Goal: Task Accomplishment & Management: Use online tool/utility

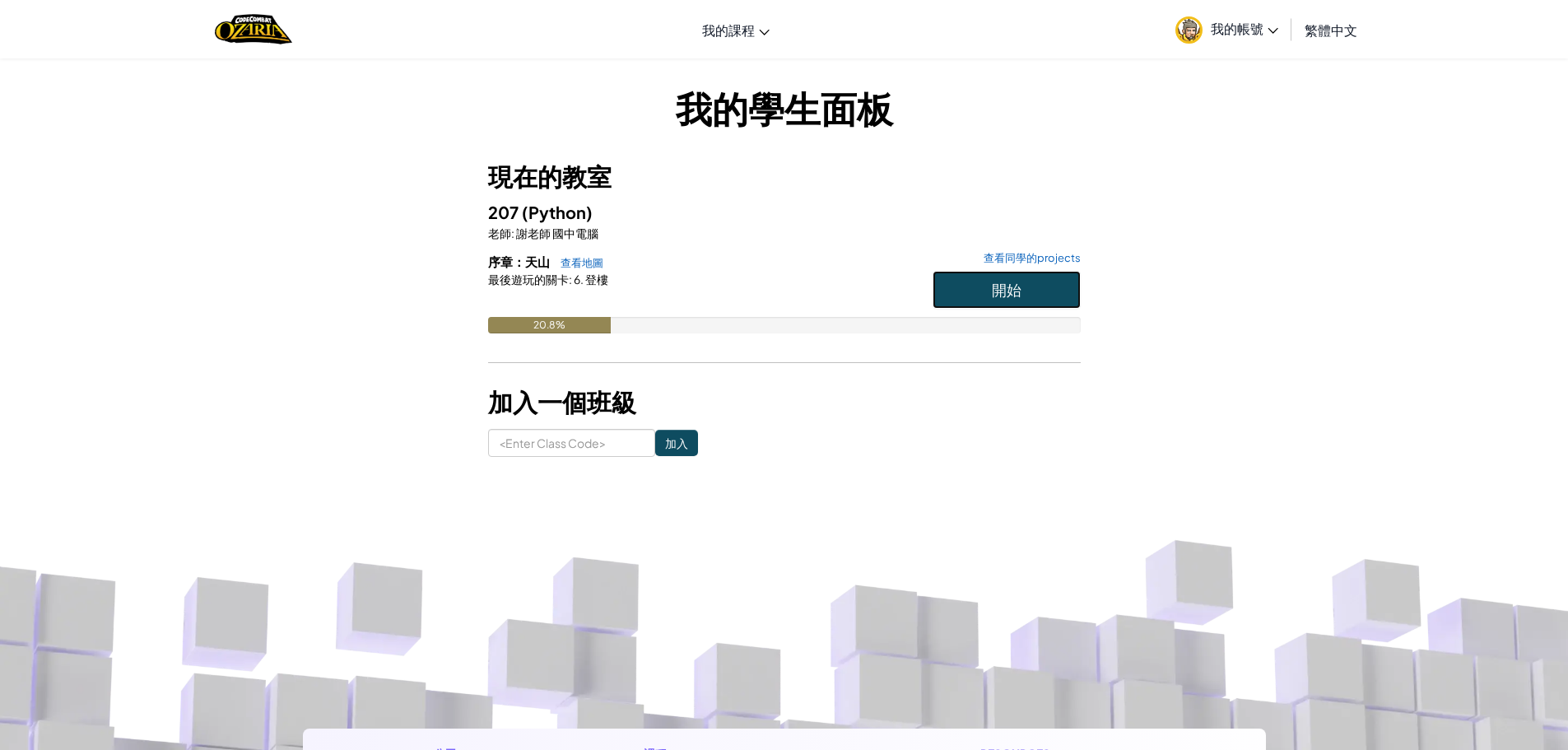
click at [1026, 289] on button "開始" at bounding box center [1007, 289] width 148 height 38
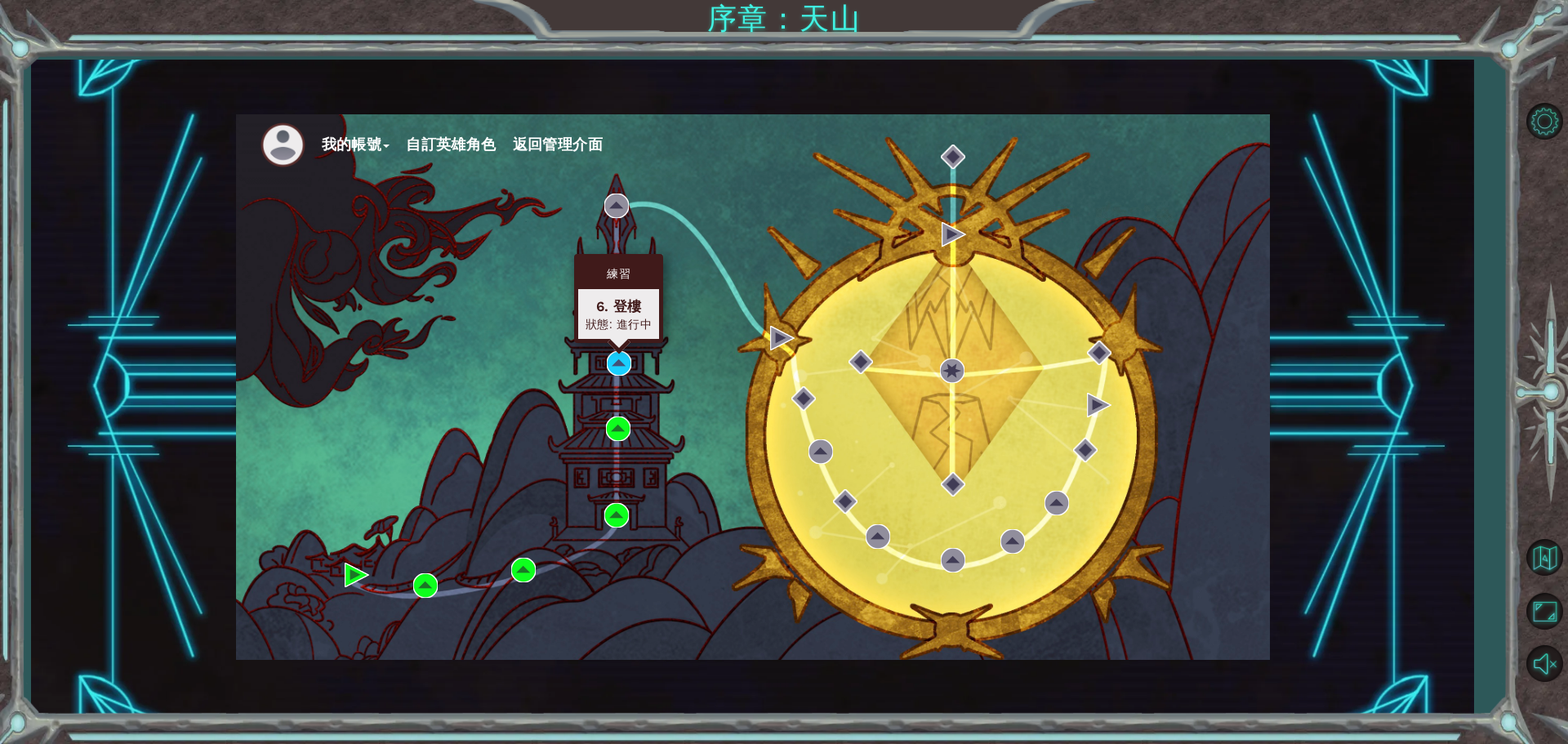
click at [613, 343] on div "練習 6. 登樓 狀態: 進行中" at bounding box center [618, 299] width 89 height 89
click at [623, 350] on div "我的帳號 自訂英雄角色 返回管理介面" at bounding box center [753, 387] width 1034 height 545
click at [620, 383] on div "我的帳號 自訂英雄角色 返回管理介面" at bounding box center [753, 387] width 1034 height 545
click at [615, 372] on img at bounding box center [618, 363] width 24 height 24
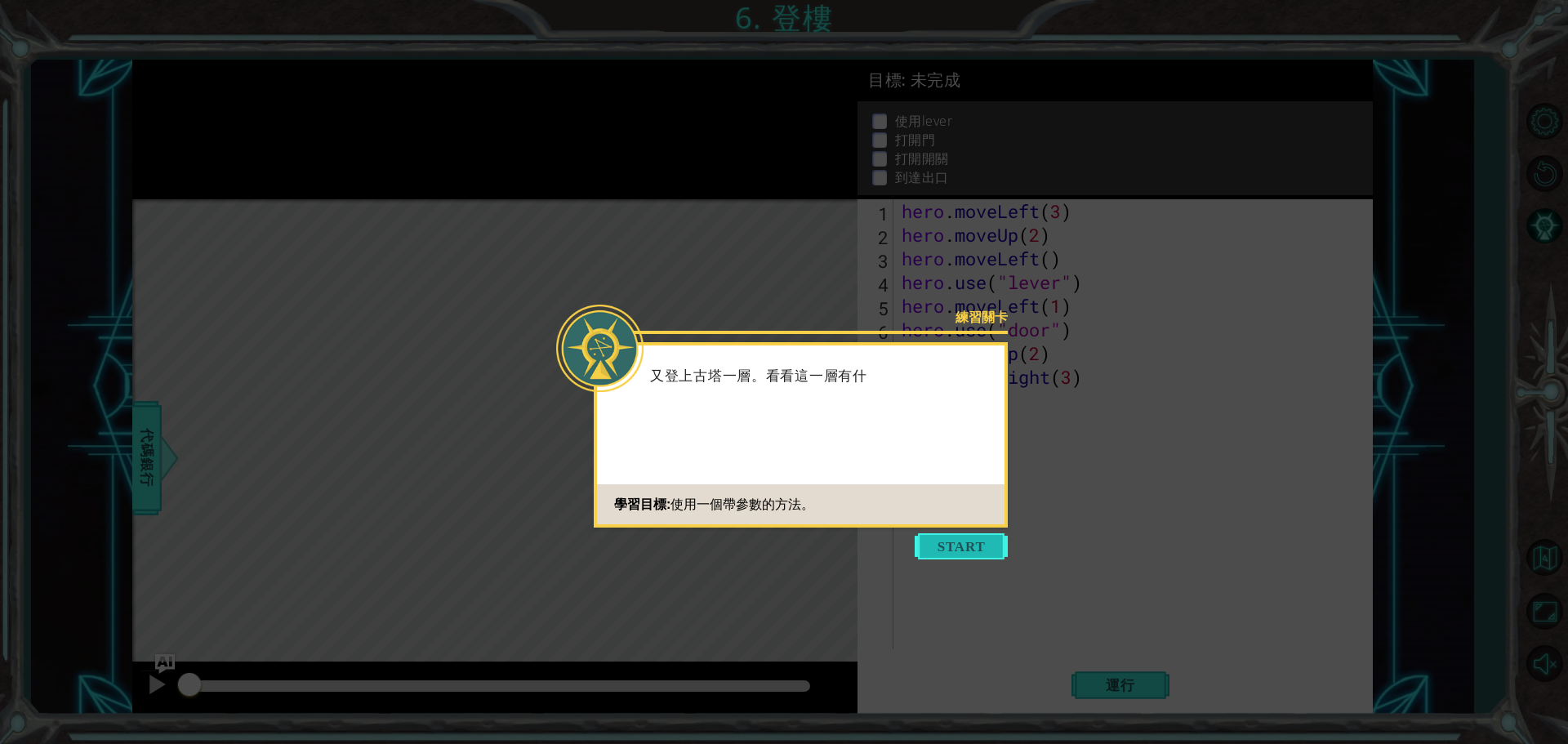
click at [977, 549] on button "Start" at bounding box center [961, 546] width 93 height 26
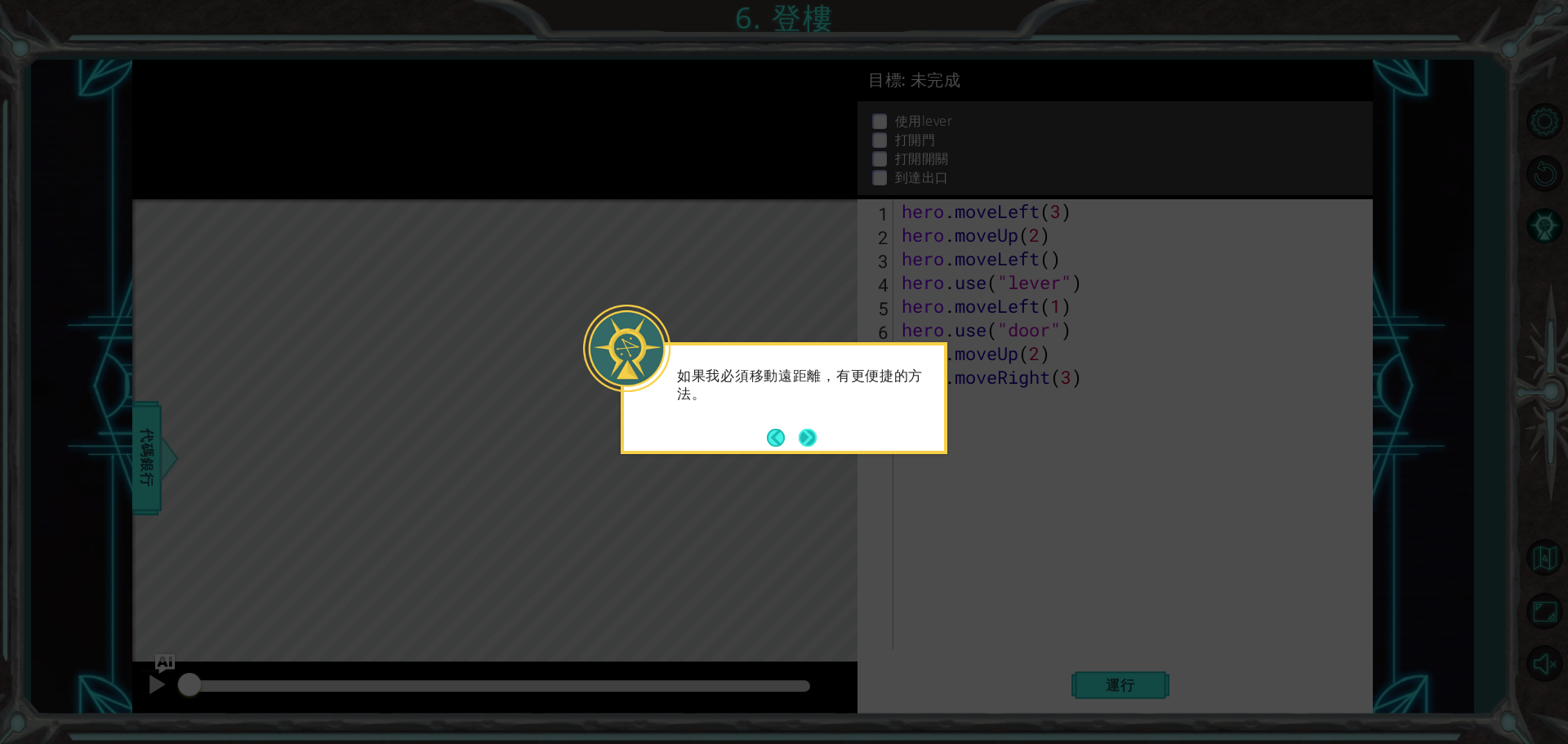
click at [804, 447] on button "Next" at bounding box center [808, 438] width 19 height 19
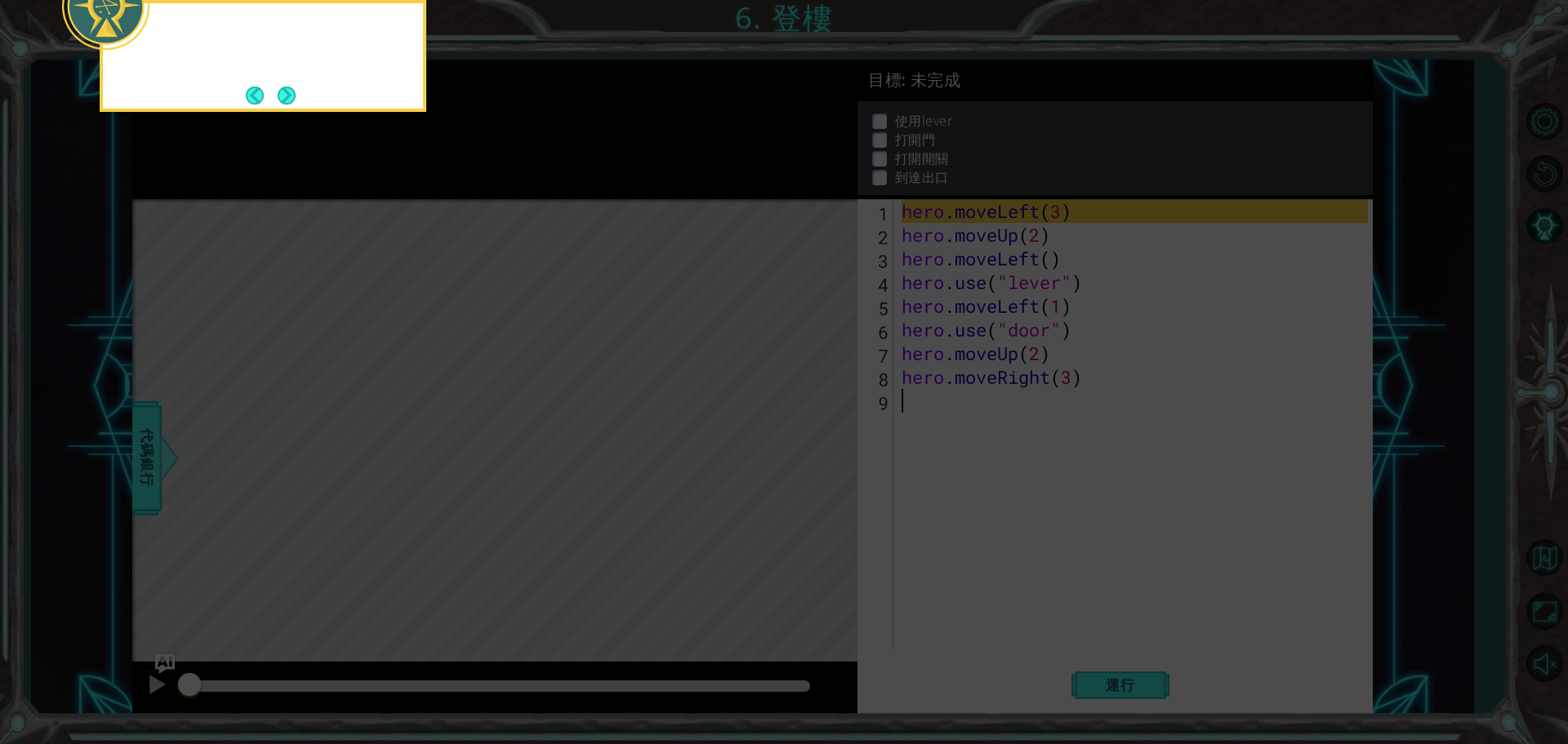
click at [804, 447] on icon at bounding box center [784, 111] width 1568 height 1265
click at [809, 434] on icon at bounding box center [784, 111] width 1568 height 1265
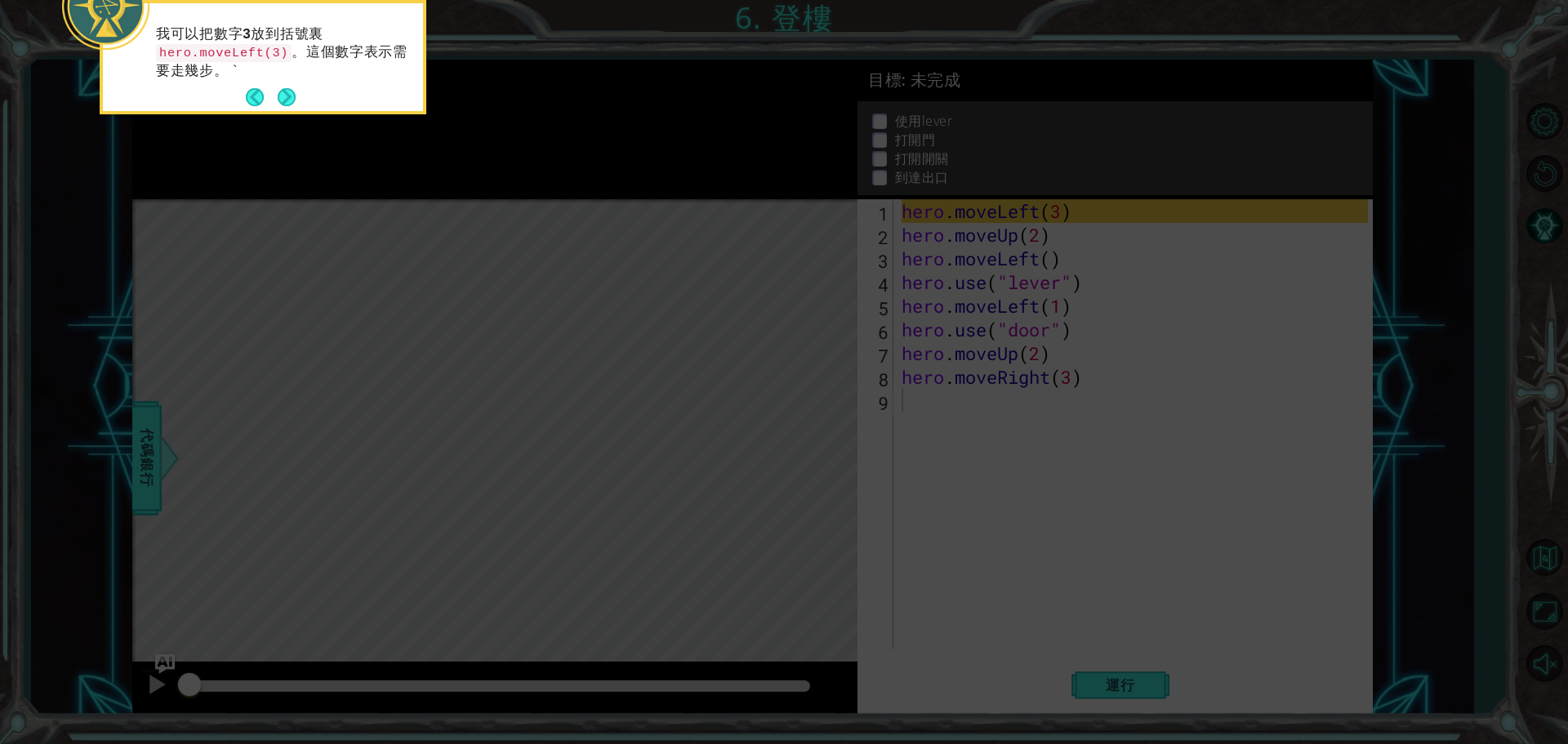
click at [810, 443] on icon at bounding box center [784, 111] width 1568 height 1265
click at [289, 97] on button "Next" at bounding box center [287, 98] width 22 height 22
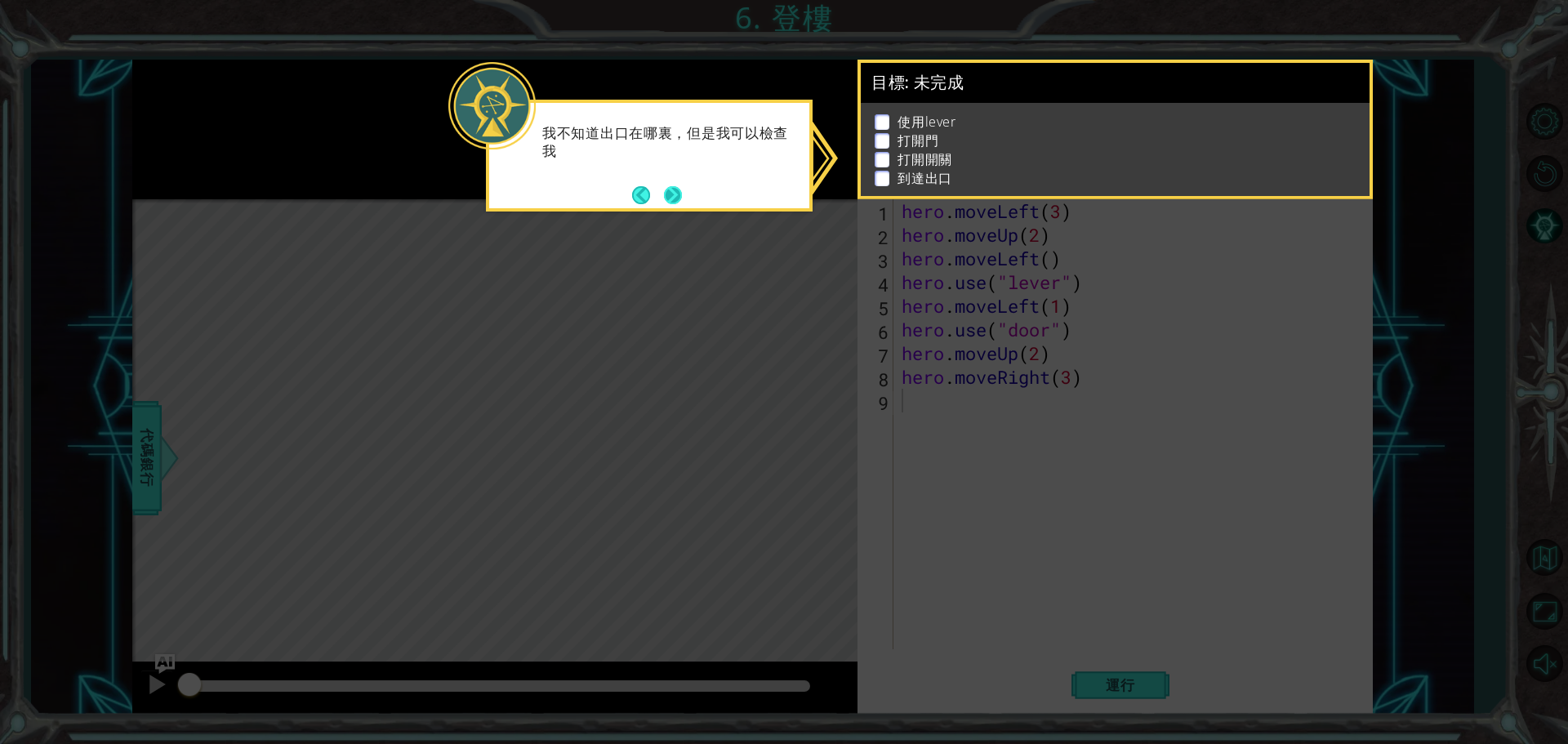
click at [675, 197] on button "Next" at bounding box center [672, 194] width 23 height 23
click at [675, 197] on div at bounding box center [495, 130] width 725 height 140
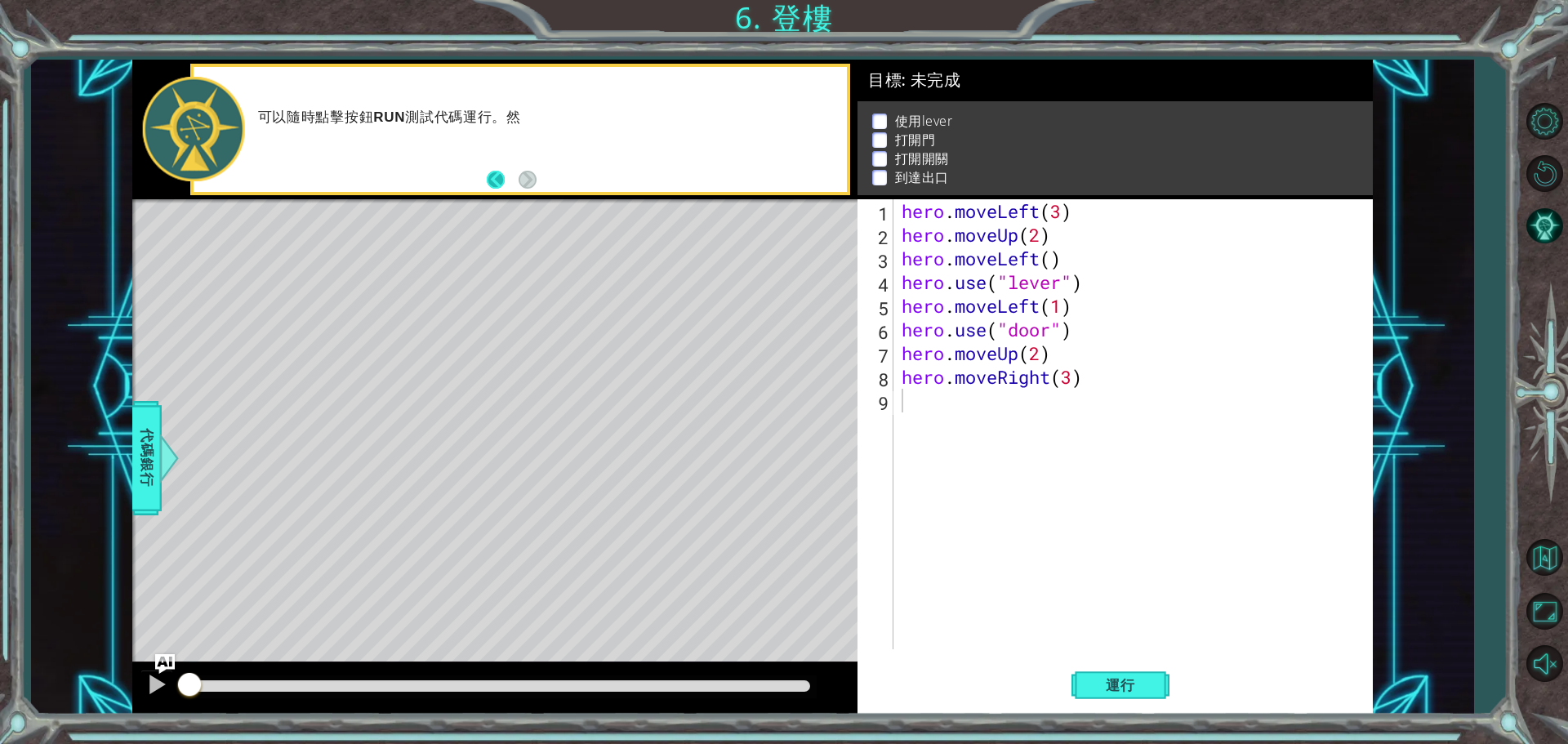
click at [504, 180] on button "Back" at bounding box center [502, 179] width 32 height 18
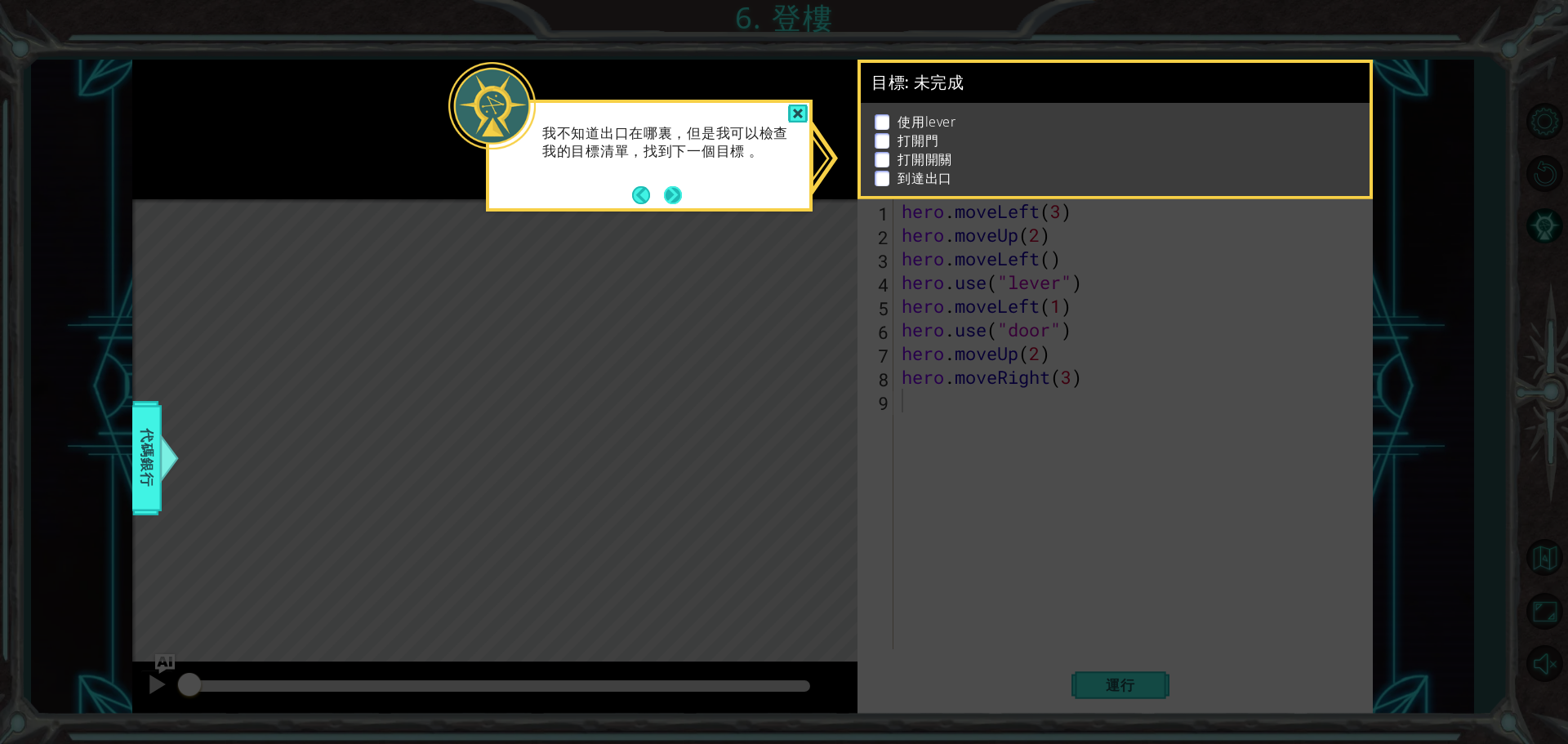
click at [671, 192] on button "Next" at bounding box center [672, 194] width 23 height 23
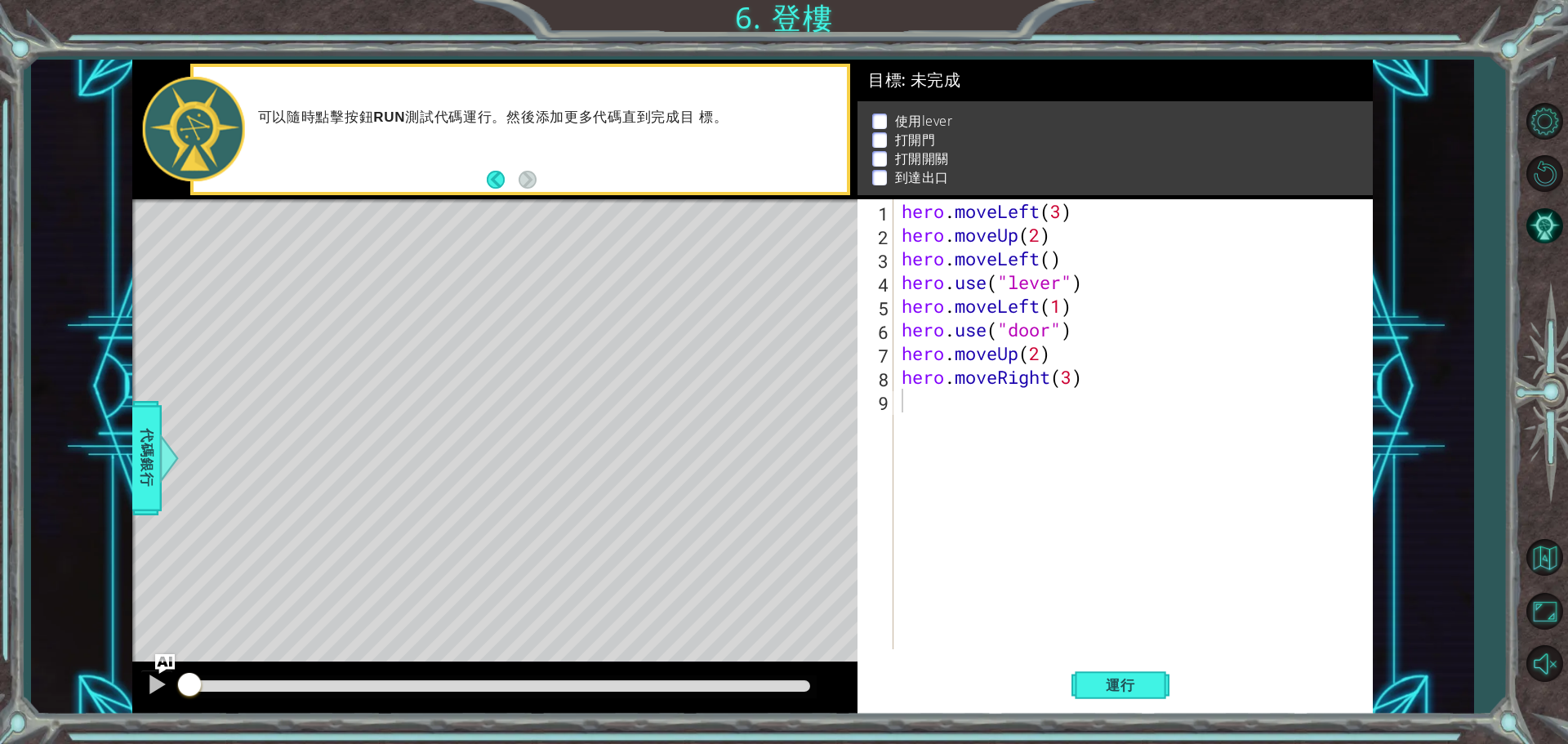
click at [671, 192] on div "可以隨時點擊按鈕 RUN 測試代碼運行。然後添加更多代碼直到完成目 標。" at bounding box center [520, 130] width 660 height 131
click at [495, 177] on button "Back" at bounding box center [502, 179] width 32 height 18
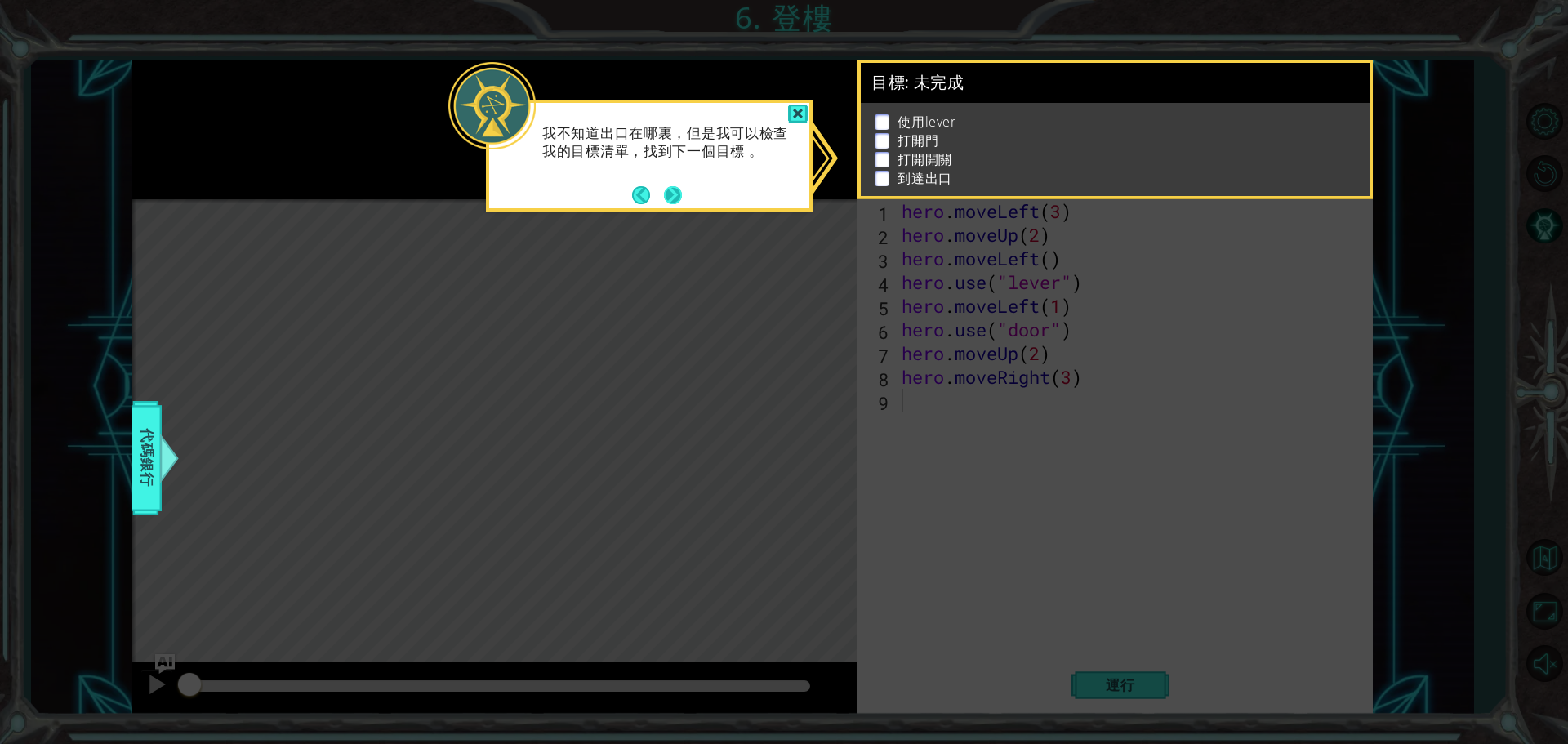
click at [675, 195] on button "Next" at bounding box center [672, 194] width 18 height 18
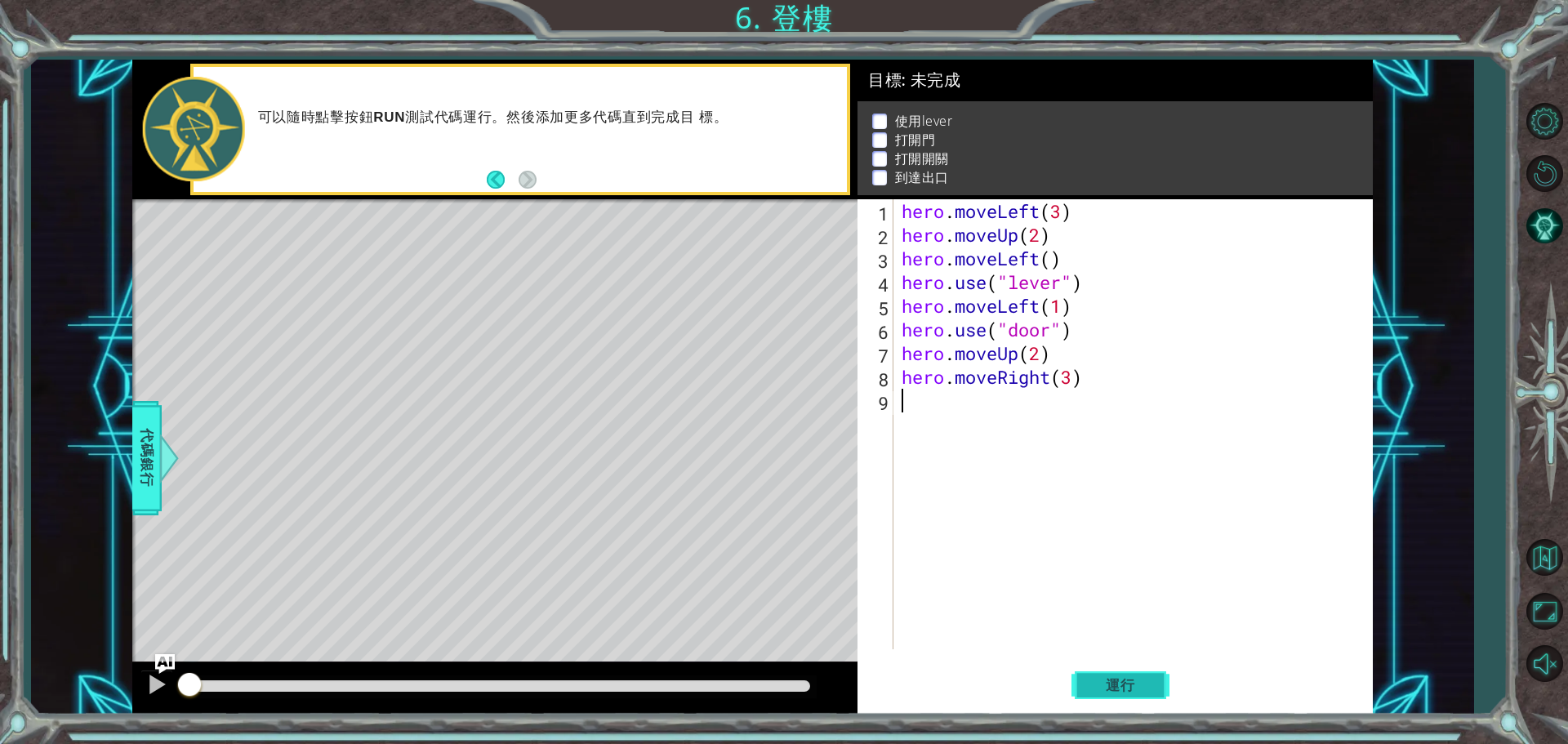
click at [1128, 688] on span "運行" at bounding box center [1120, 685] width 62 height 16
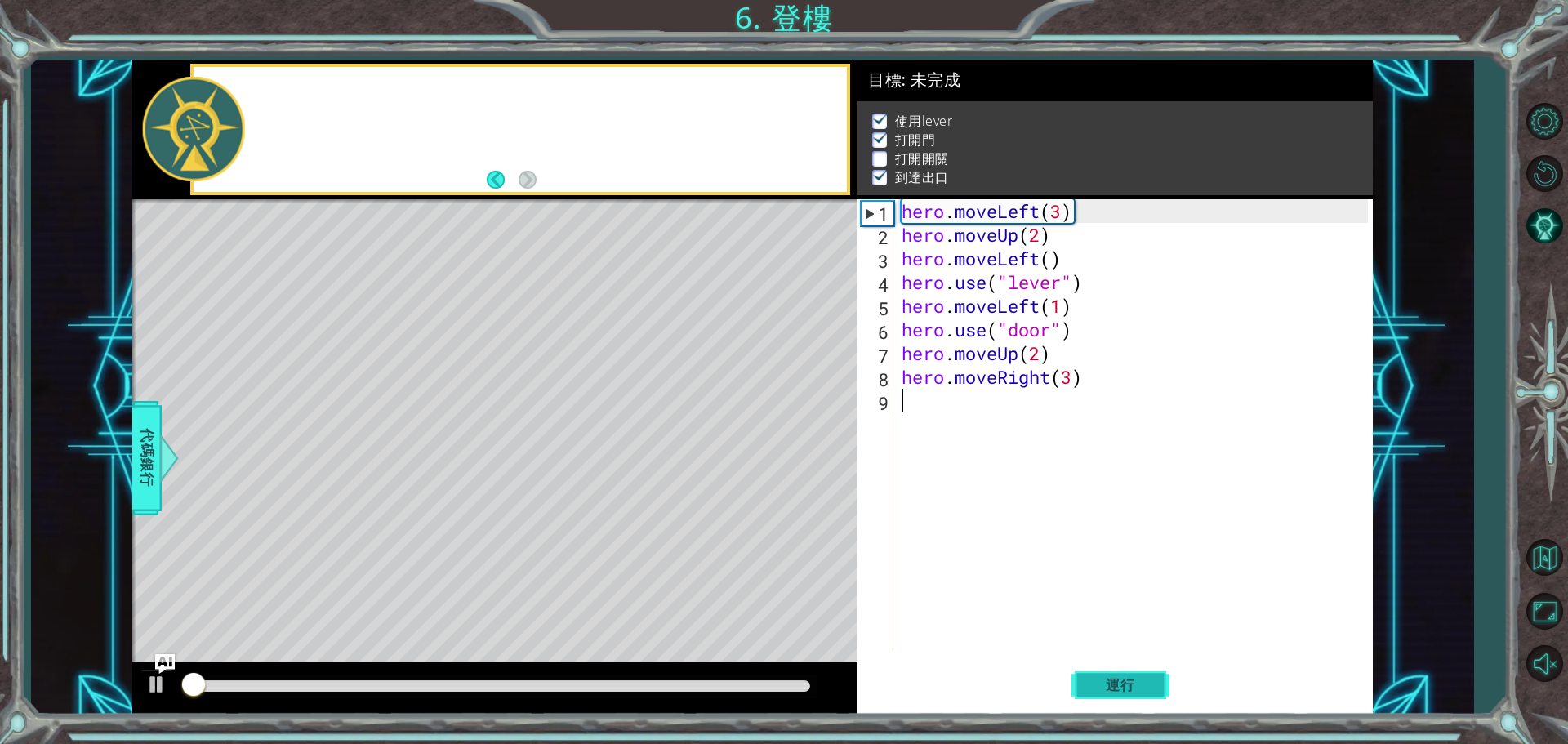
scroll to position [8, 0]
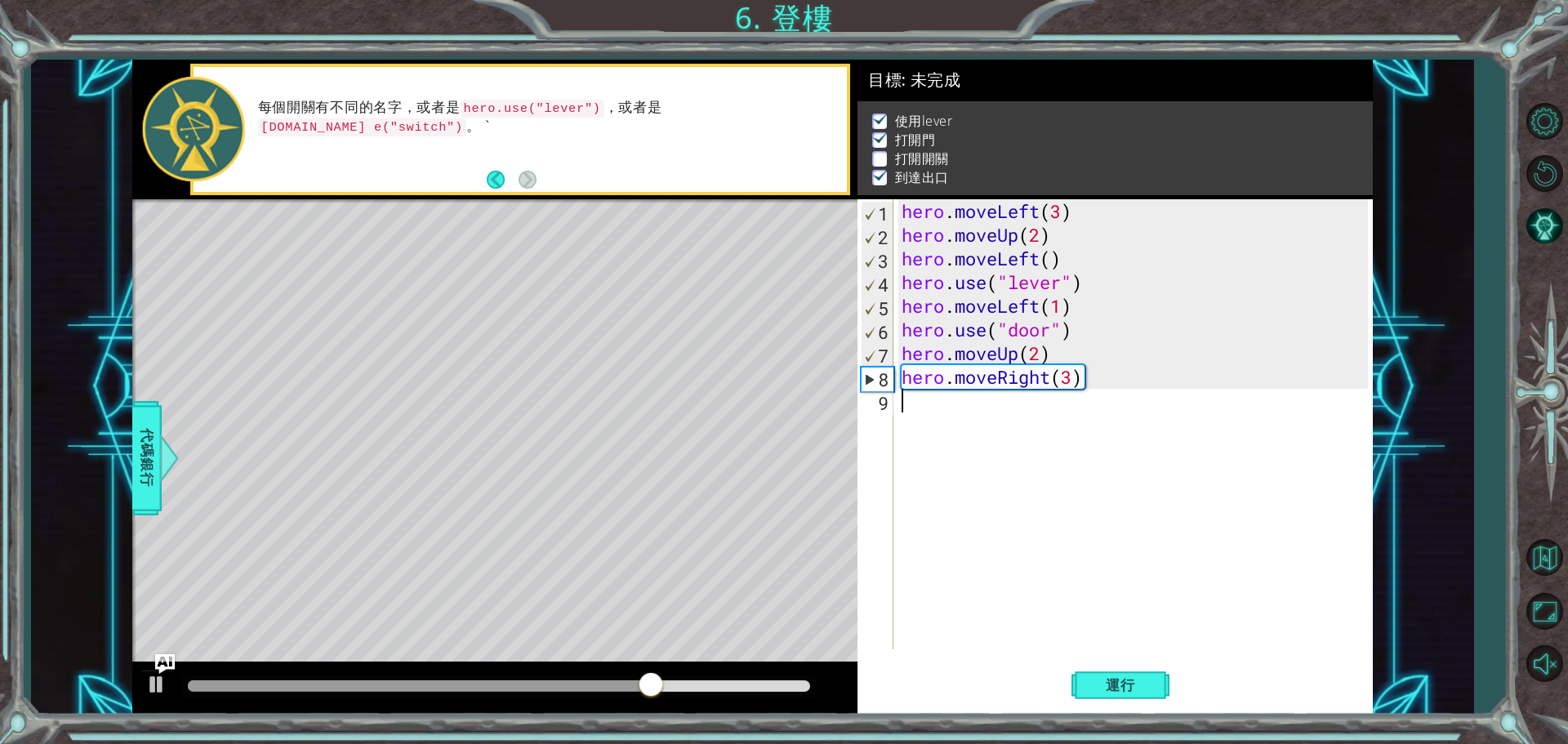
click at [958, 400] on div "hero . moveLeft ( 3 ) hero . moveUp ( 2 ) hero . moveLeft ( ) hero . use ( "lev…" at bounding box center [1137, 448] width 478 height 497
drag, startPoint x: 1081, startPoint y: 380, endPoint x: 883, endPoint y: 380, distance: 198.0
click at [883, 380] on div "1 2 3 4 5 6 7 8 9 hero . moveLeft ( 3 ) hero . moveUp ( 2 ) hero . moveLeft ( )…" at bounding box center [1112, 424] width 511 height 450
type textarea "hero.moveRight(3)"
click at [938, 408] on div "hero . moveLeft ( 3 ) hero . moveUp ( 2 ) hero . moveLeft ( ) hero . use ( "lev…" at bounding box center [1137, 448] width 478 height 497
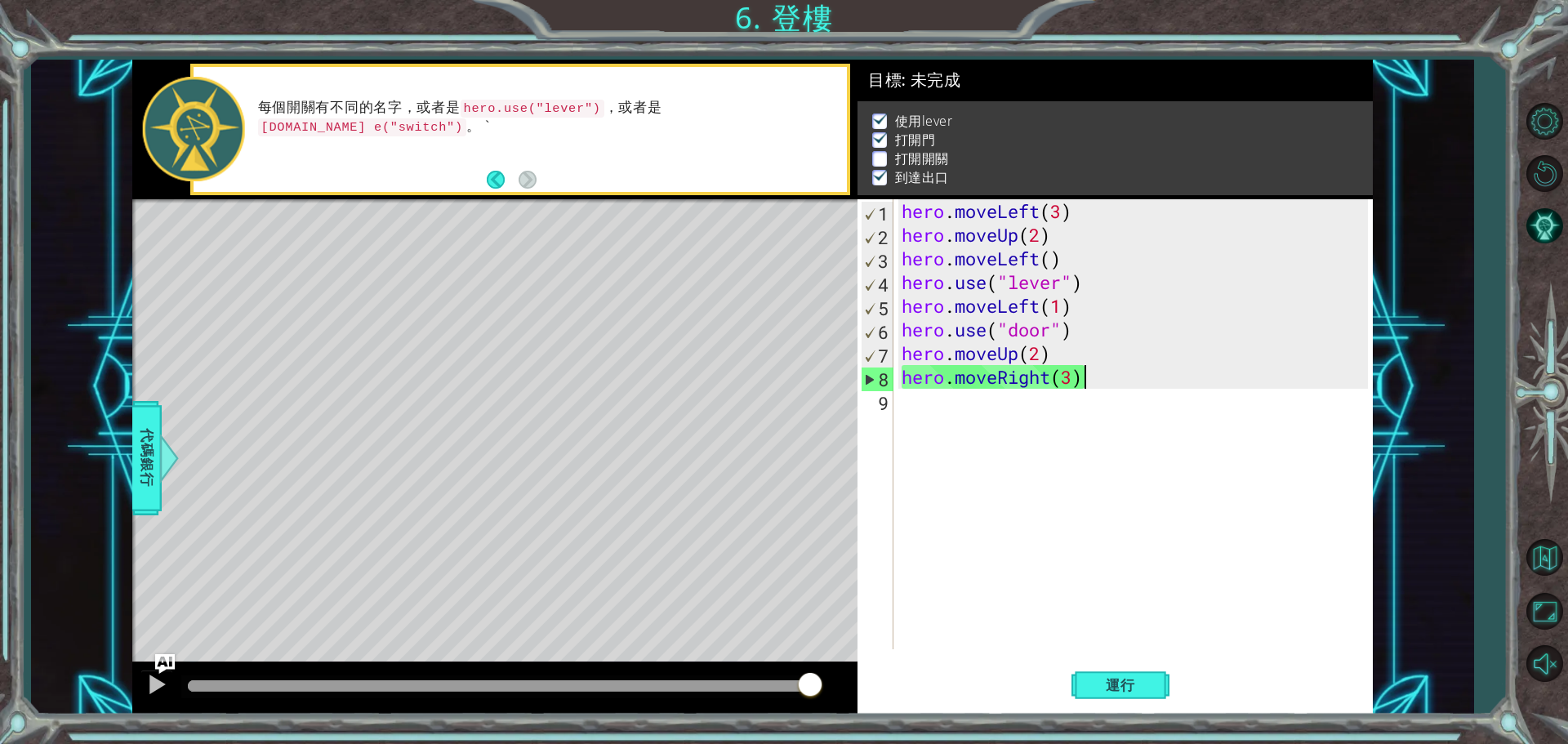
click at [1089, 381] on div "hero . moveLeft ( 3 ) hero . moveUp ( 2 ) hero . moveLeft ( ) hero . use ( "lev…" at bounding box center [1137, 448] width 478 height 497
click at [1120, 681] on span "運行" at bounding box center [1120, 685] width 62 height 16
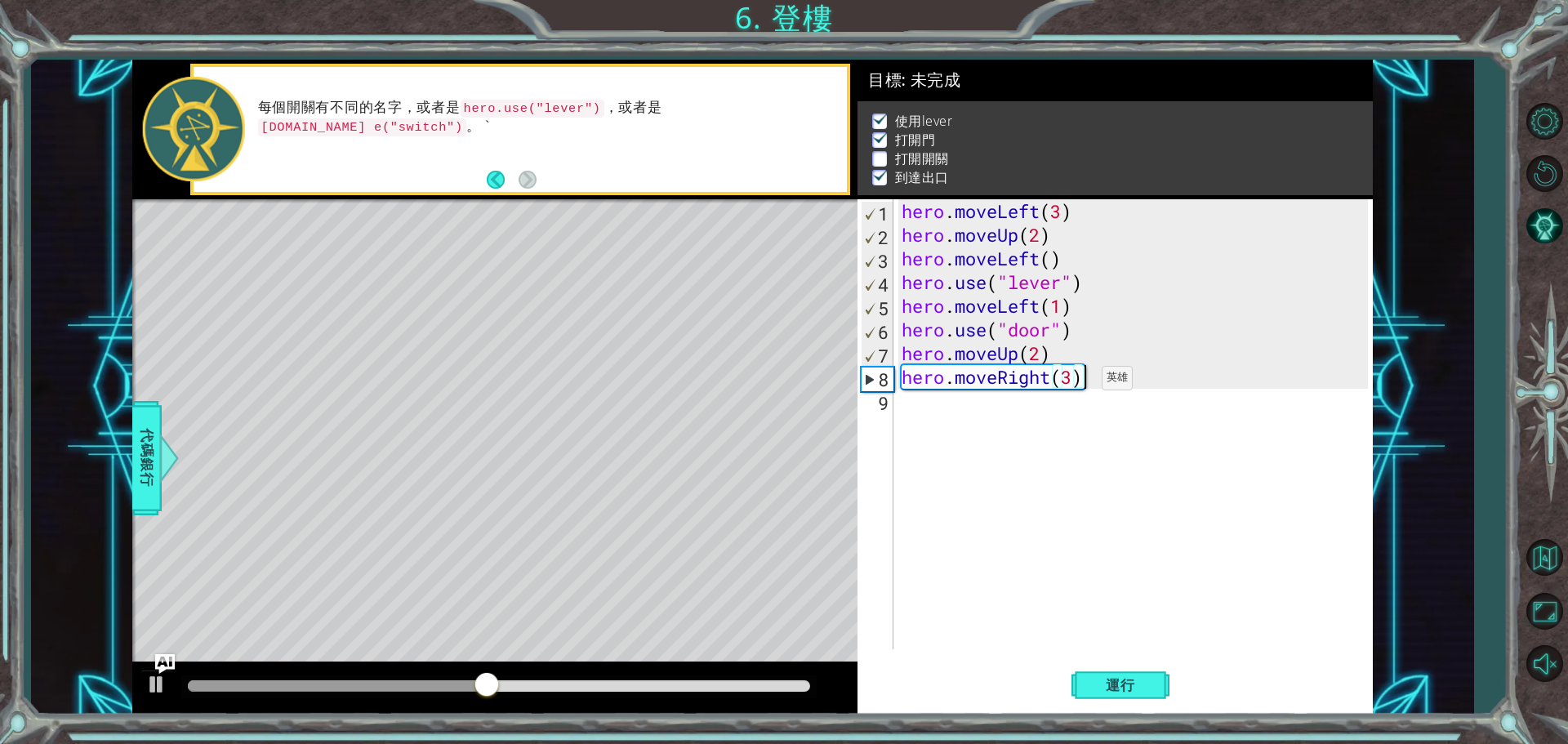
click at [1077, 382] on div "hero . moveLeft ( 3 ) hero . moveUp ( 2 ) hero . moveLeft ( ) hero . use ( "lev…" at bounding box center [1137, 448] width 478 height 497
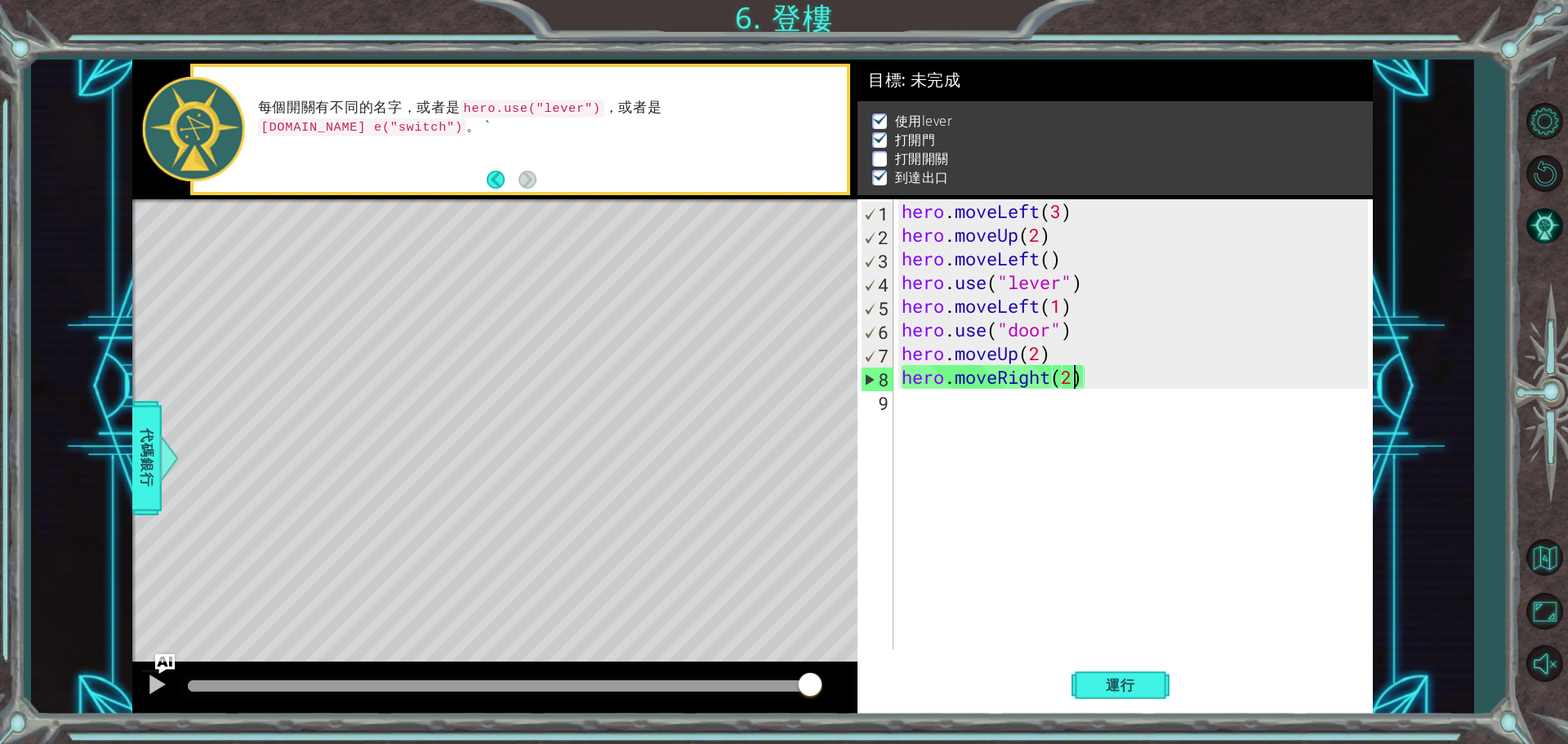
type textarea "hero.moveRight(2)"
